Goal: Information Seeking & Learning: Find specific fact

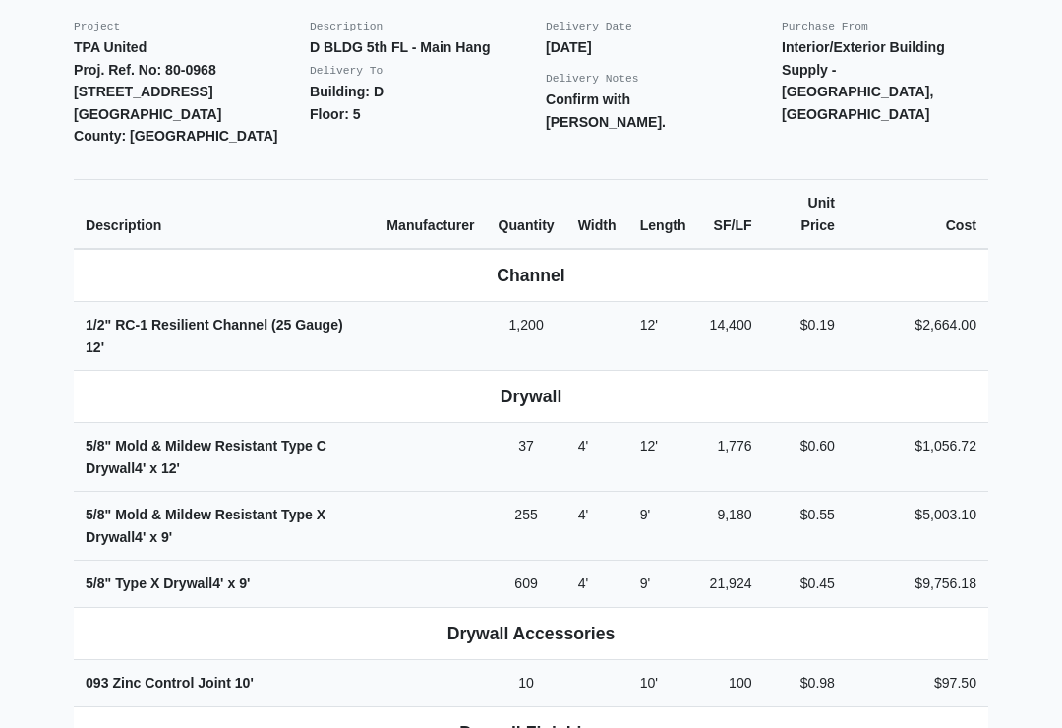
scroll to position [544, 0]
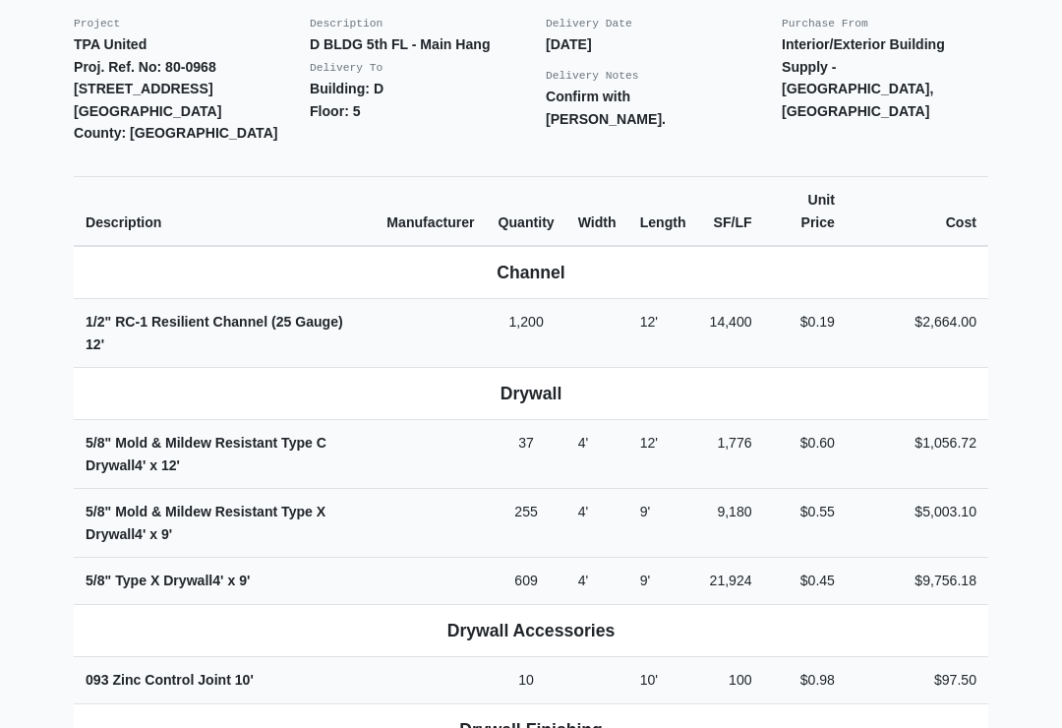
click at [559, 605] on th "Drywall Accessories" at bounding box center [531, 631] width 915 height 52
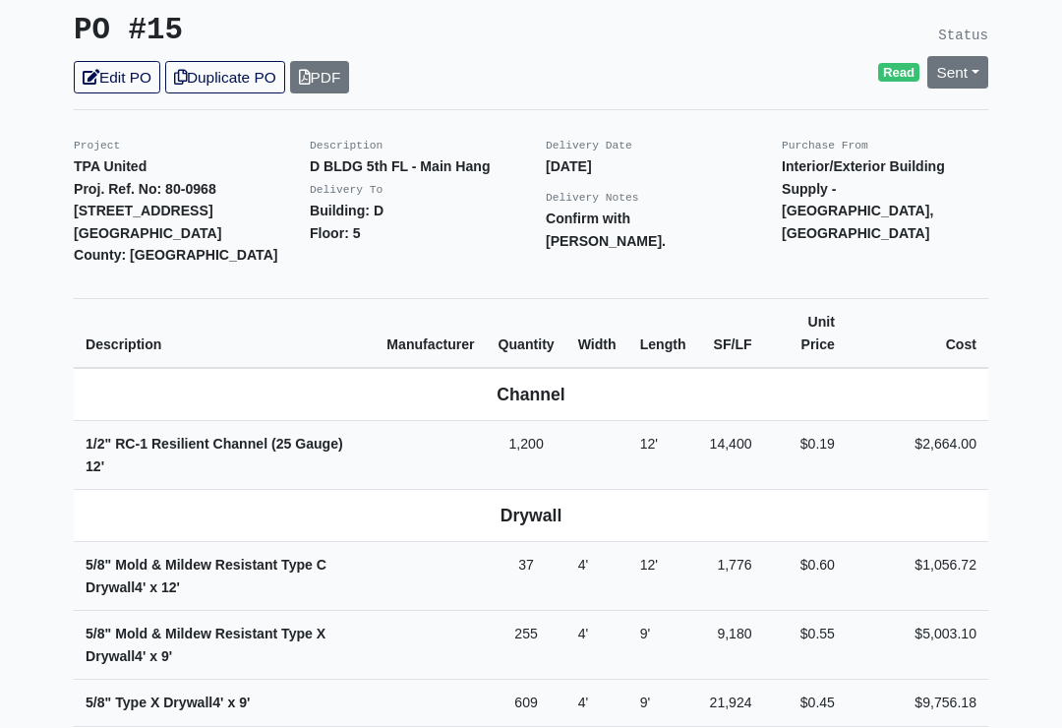
scroll to position [422, 0]
click at [390, 491] on th "Drywall" at bounding box center [531, 517] width 915 height 52
click at [566, 299] on th "Quantity" at bounding box center [527, 334] width 80 height 70
click at [664, 612] on td "9'" at bounding box center [663, 646] width 70 height 69
click at [665, 612] on td "9'" at bounding box center [663, 646] width 70 height 69
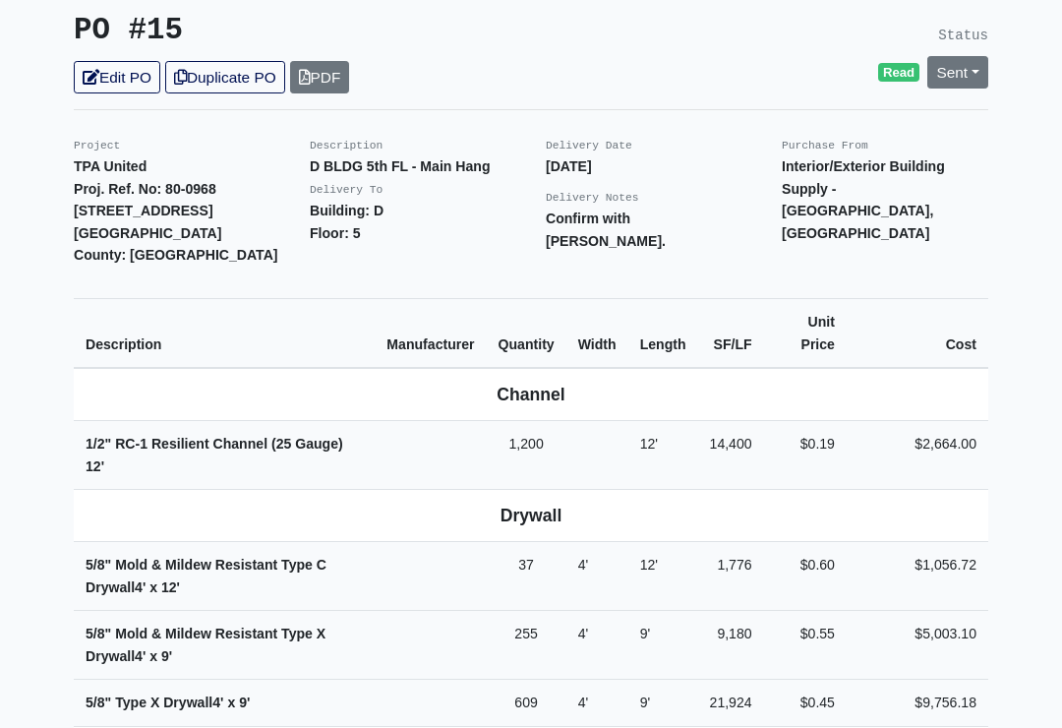
click at [491, 386] on th "Channel" at bounding box center [531, 395] width 915 height 53
click at [628, 543] on td "4'" at bounding box center [597, 577] width 62 height 69
click at [524, 491] on th "Drywall" at bounding box center [531, 517] width 915 height 52
click at [740, 187] on p "Delivery Notes" at bounding box center [649, 198] width 207 height 23
click at [596, 369] on th "Channel" at bounding box center [531, 395] width 915 height 53
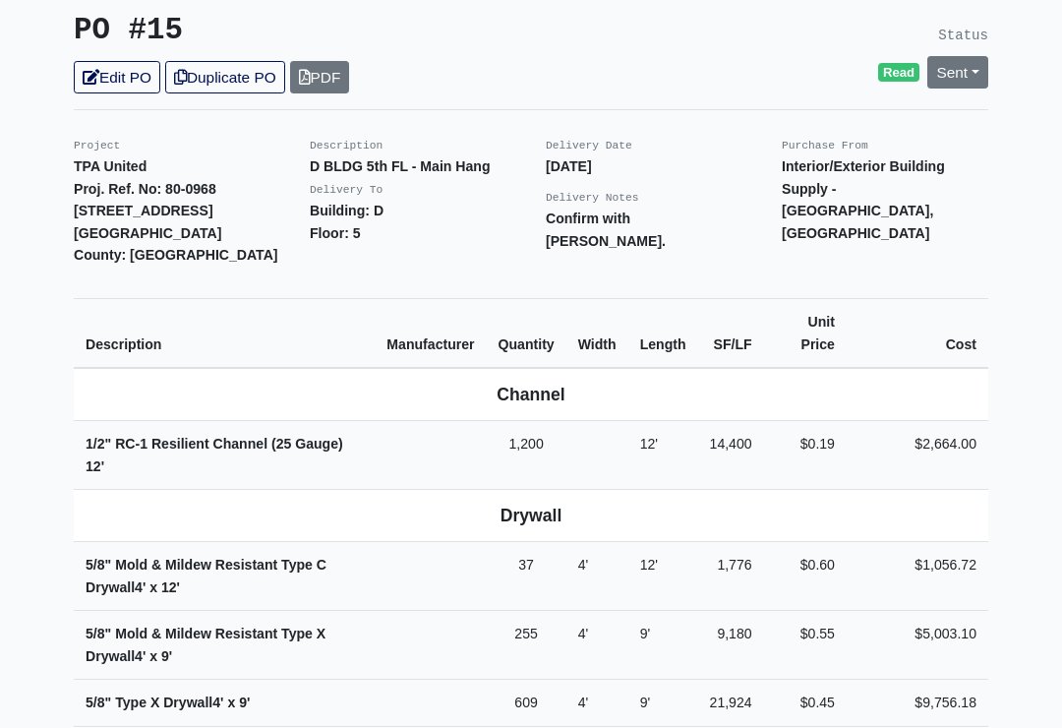
click at [698, 315] on th "Length" at bounding box center [663, 334] width 70 height 70
click at [737, 316] on th "SF/LF" at bounding box center [731, 334] width 66 height 70
click at [748, 327] on th "SF/LF" at bounding box center [731, 334] width 66 height 70
click at [669, 299] on th "Length" at bounding box center [663, 334] width 70 height 70
click at [678, 299] on th "Length" at bounding box center [663, 334] width 70 height 70
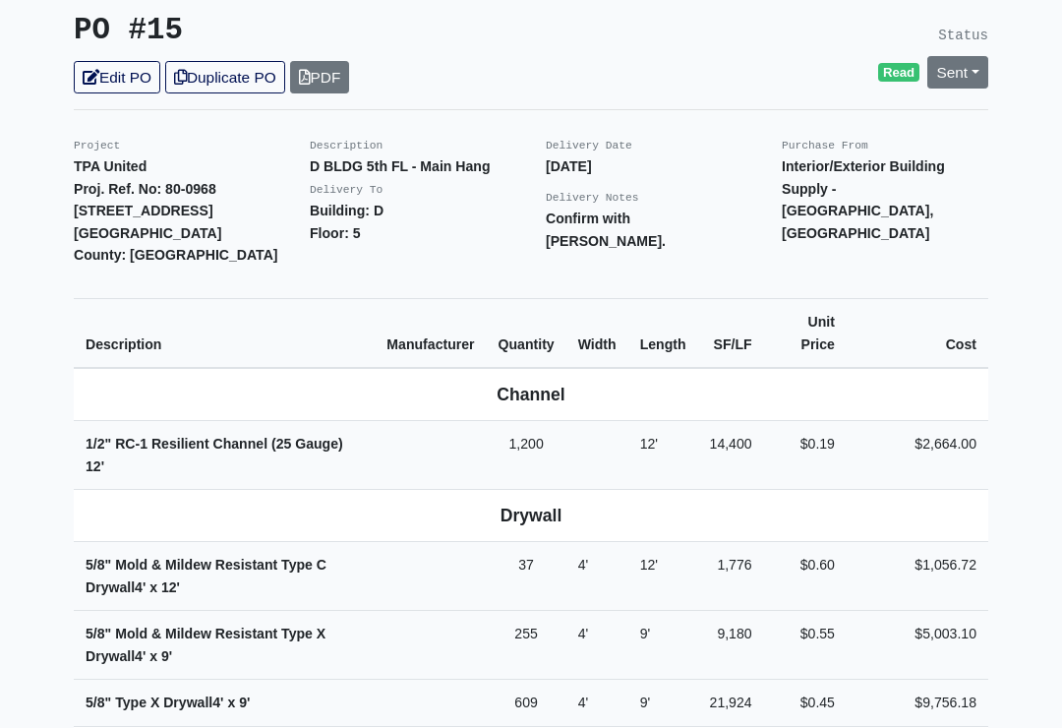
click at [606, 318] on th "Width" at bounding box center [597, 334] width 62 height 70
click at [799, 22] on p "Status" at bounding box center [767, 36] width 443 height 28
click at [606, 369] on th "Channel" at bounding box center [531, 395] width 915 height 53
click at [740, 543] on td "1,776" at bounding box center [731, 577] width 66 height 69
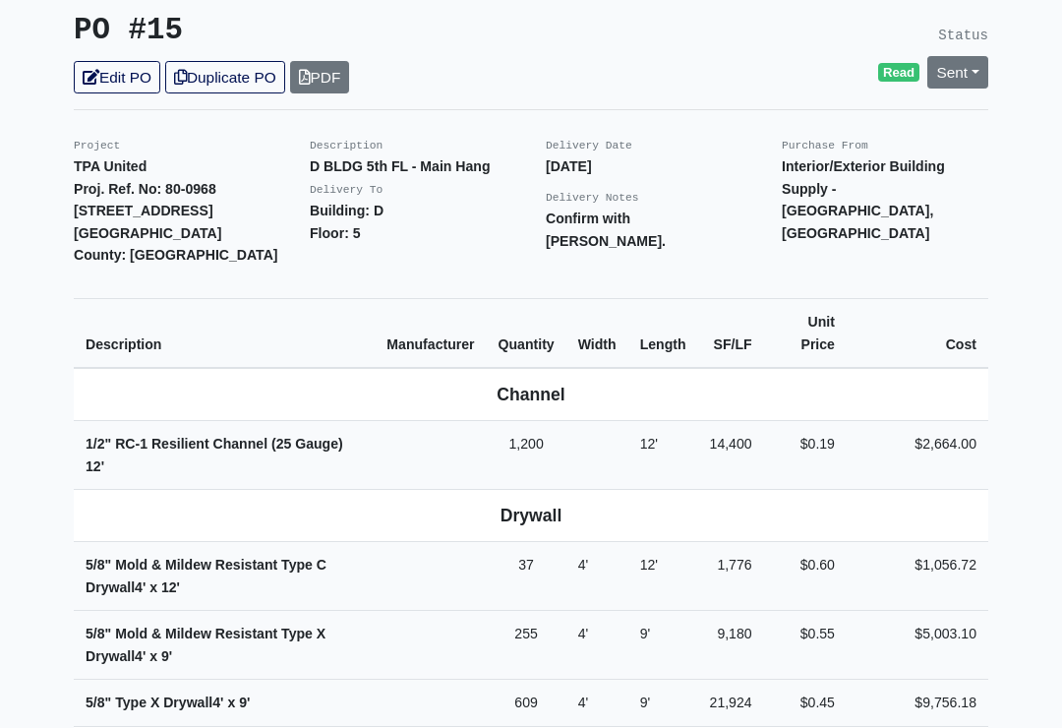
click at [618, 324] on th "Width" at bounding box center [597, 334] width 62 height 70
click at [847, 543] on td "$0.60" at bounding box center [805, 577] width 83 height 69
click at [566, 422] on td "1,200" at bounding box center [527, 456] width 80 height 69
click at [537, 506] on b "Drywall" at bounding box center [532, 516] width 62 height 20
click at [685, 299] on th "Length" at bounding box center [663, 334] width 70 height 70
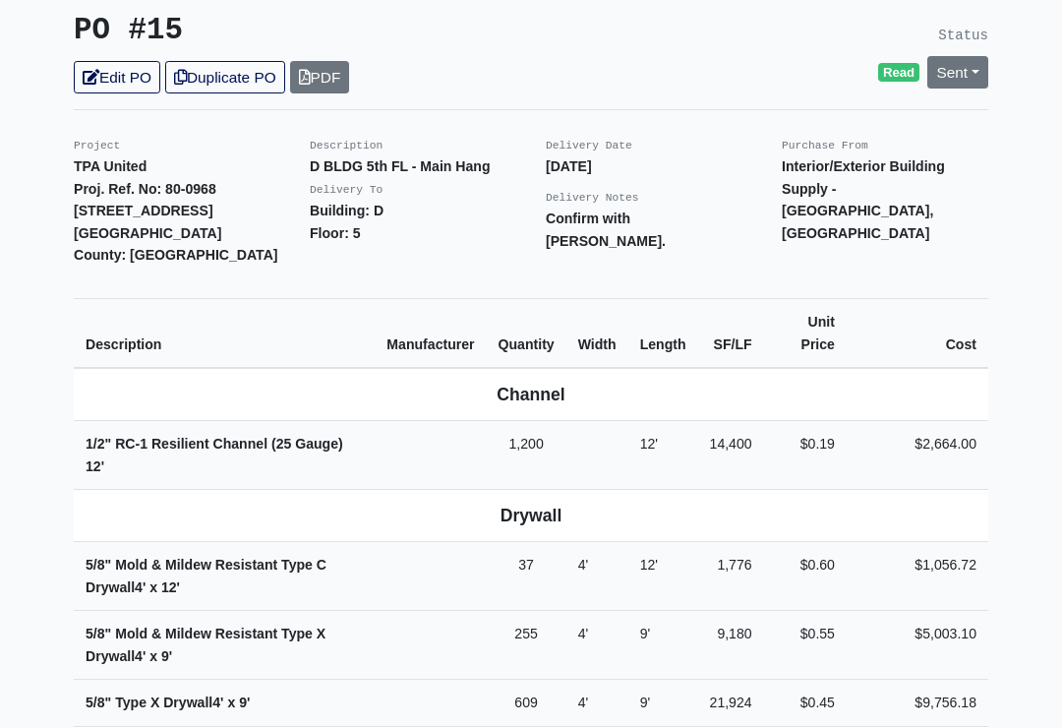
click at [670, 299] on th "Length" at bounding box center [663, 334] width 70 height 70
click at [786, 22] on p "Status" at bounding box center [767, 36] width 443 height 28
click at [767, 491] on th "Drywall" at bounding box center [531, 517] width 915 height 52
click at [748, 543] on td "1,776" at bounding box center [731, 577] width 66 height 69
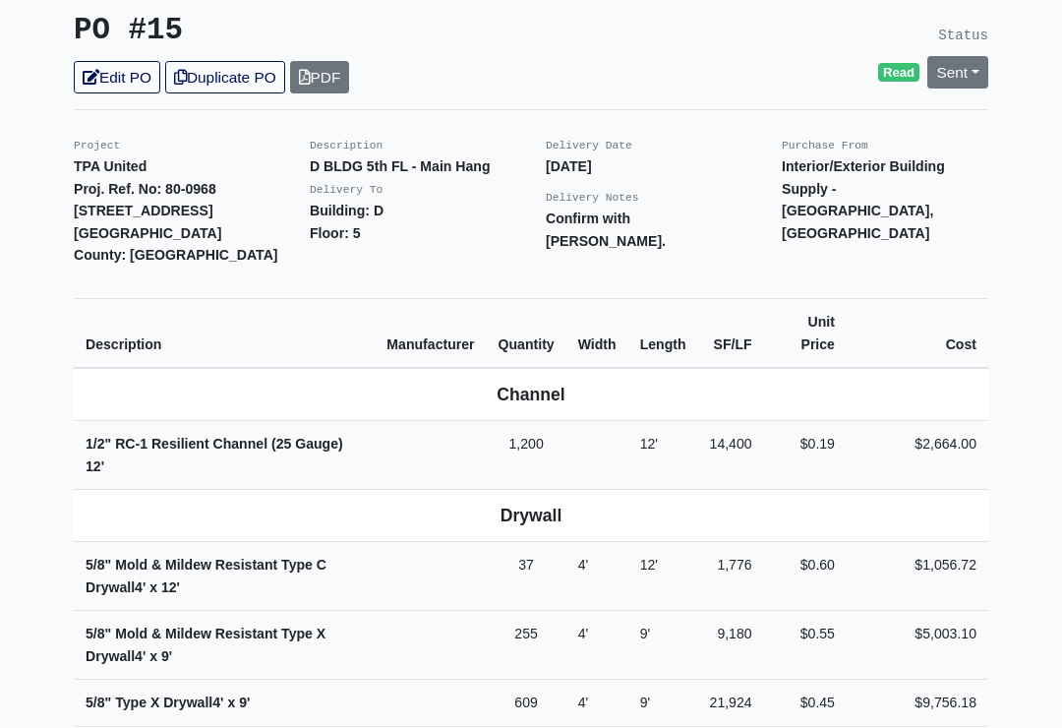
click at [786, 22] on p "Status" at bounding box center [767, 36] width 443 height 28
click at [746, 491] on th "Drywall" at bounding box center [531, 517] width 915 height 52
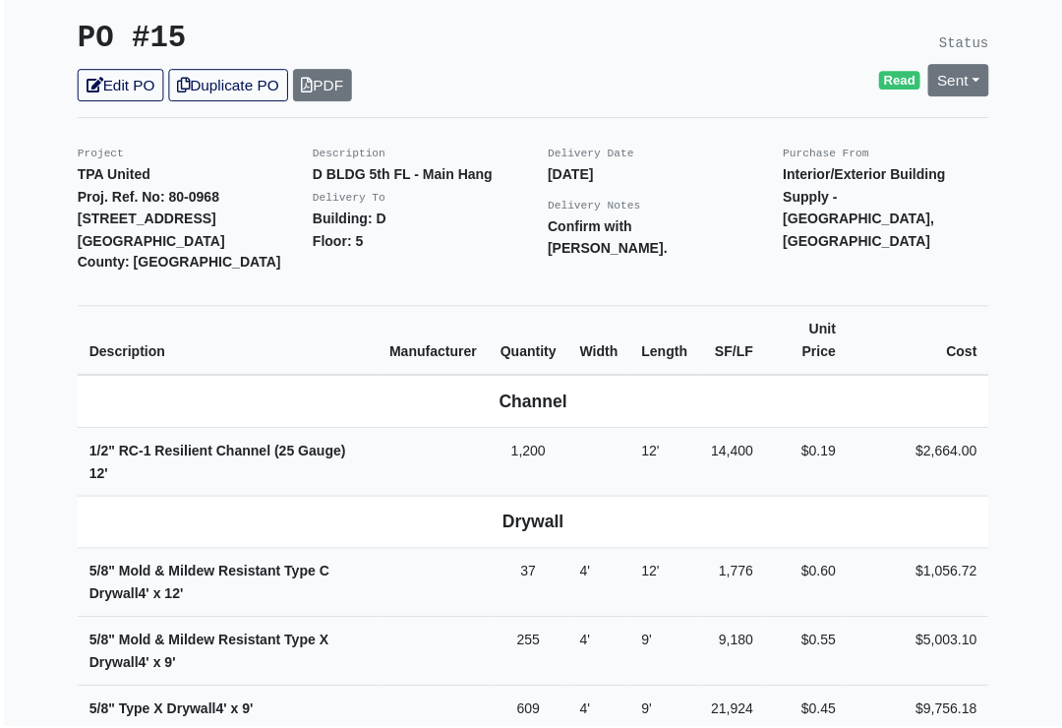
scroll to position [421, 0]
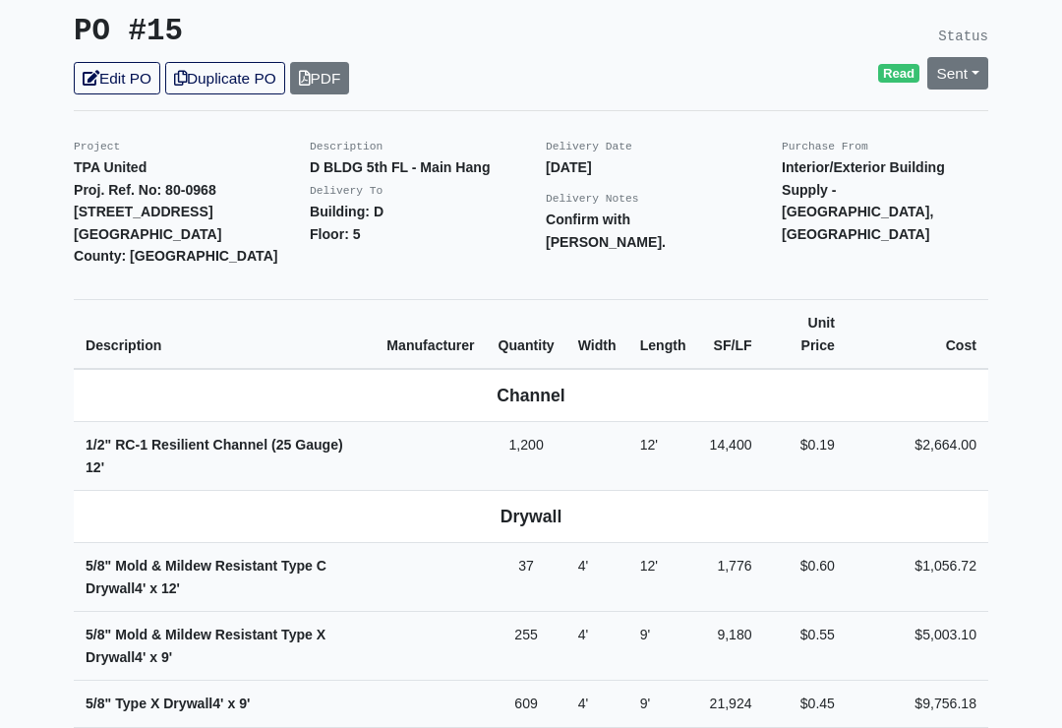
click at [759, 23] on p "Status" at bounding box center [767, 37] width 443 height 28
click at [535, 507] on b "Drywall" at bounding box center [532, 517] width 62 height 20
click at [456, 613] on td at bounding box center [430, 647] width 111 height 69
click at [621, 370] on th "Channel" at bounding box center [531, 396] width 915 height 53
click at [569, 370] on th "Channel" at bounding box center [531, 396] width 915 height 53
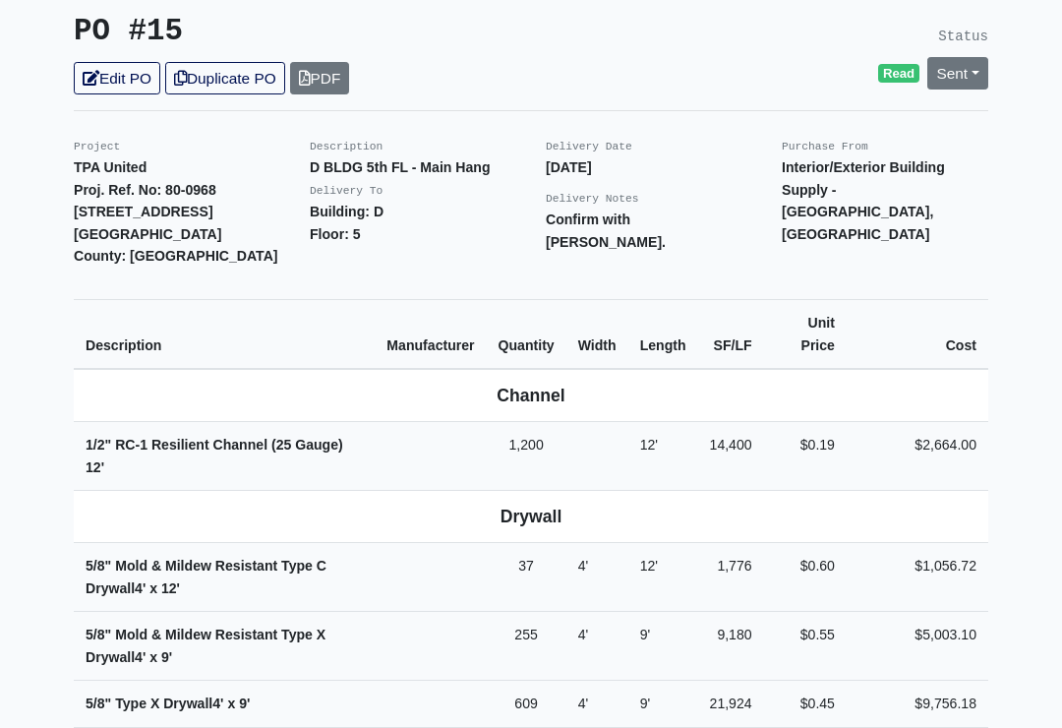
click at [566, 303] on th "Quantity" at bounding box center [527, 335] width 80 height 70
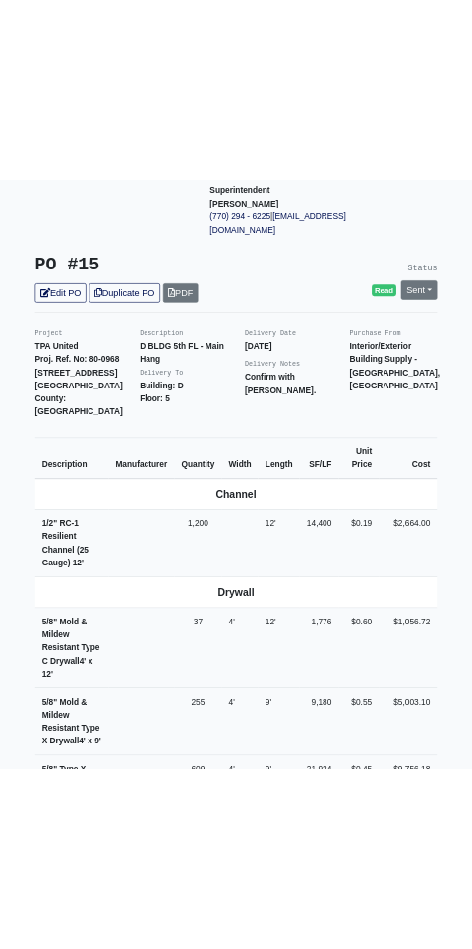
scroll to position [583, 0]
